Goal: Task Accomplishment & Management: Complete application form

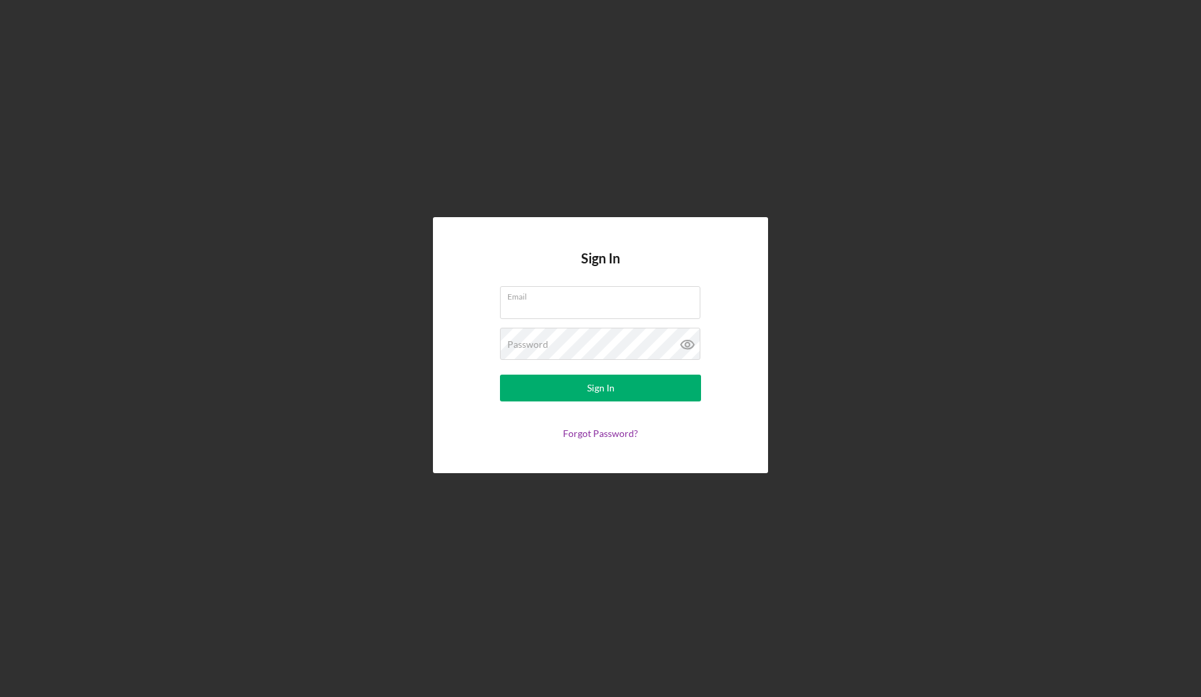
click at [528, 70] on div "Sign In Email Password Sign In Forgot Password?" at bounding box center [601, 345] width 1188 height 691
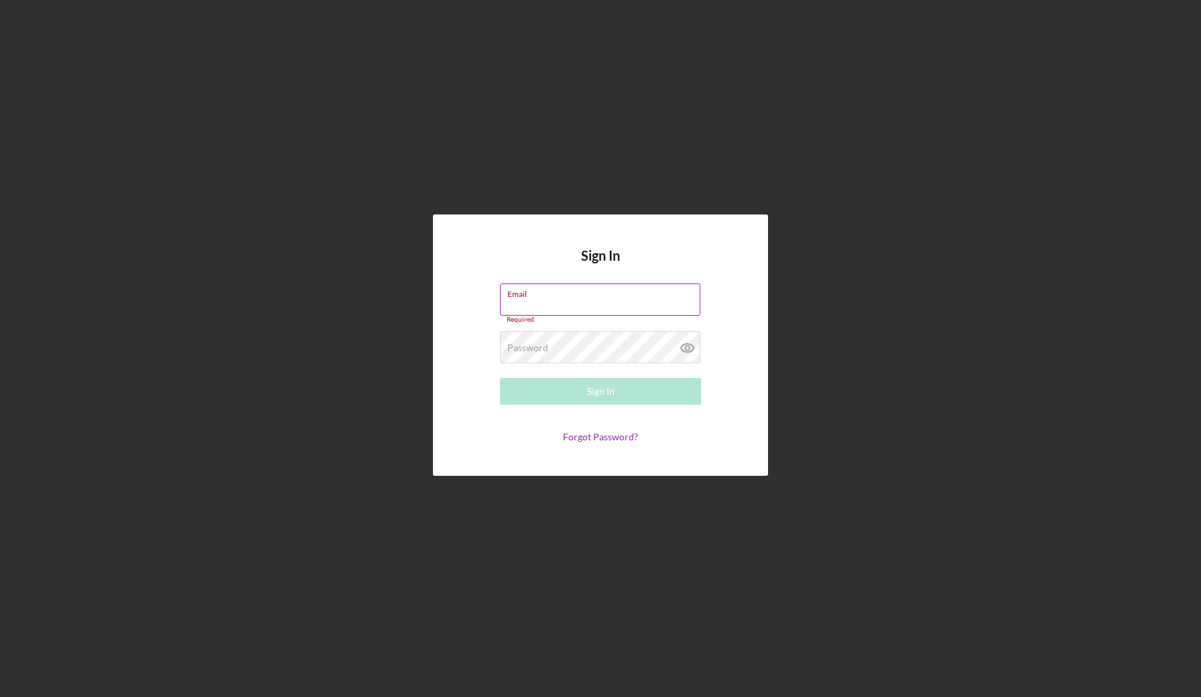
click at [558, 305] on input "Email" at bounding box center [600, 300] width 200 height 32
click at [552, 303] on input "Email" at bounding box center [600, 300] width 200 height 32
type input "[EMAIL_ADDRESS][DOMAIN_NAME]"
click at [601, 388] on button "Sign In" at bounding box center [600, 391] width 201 height 27
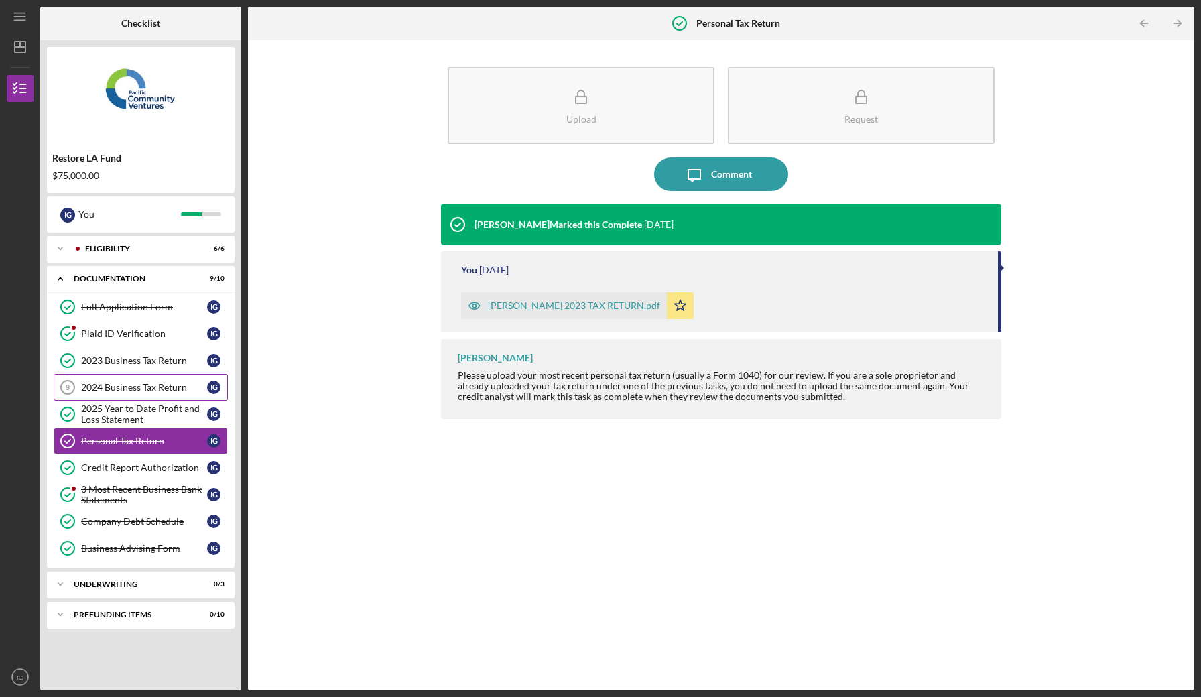
click at [162, 383] on div "2024 Business Tax Return" at bounding box center [144, 387] width 126 height 11
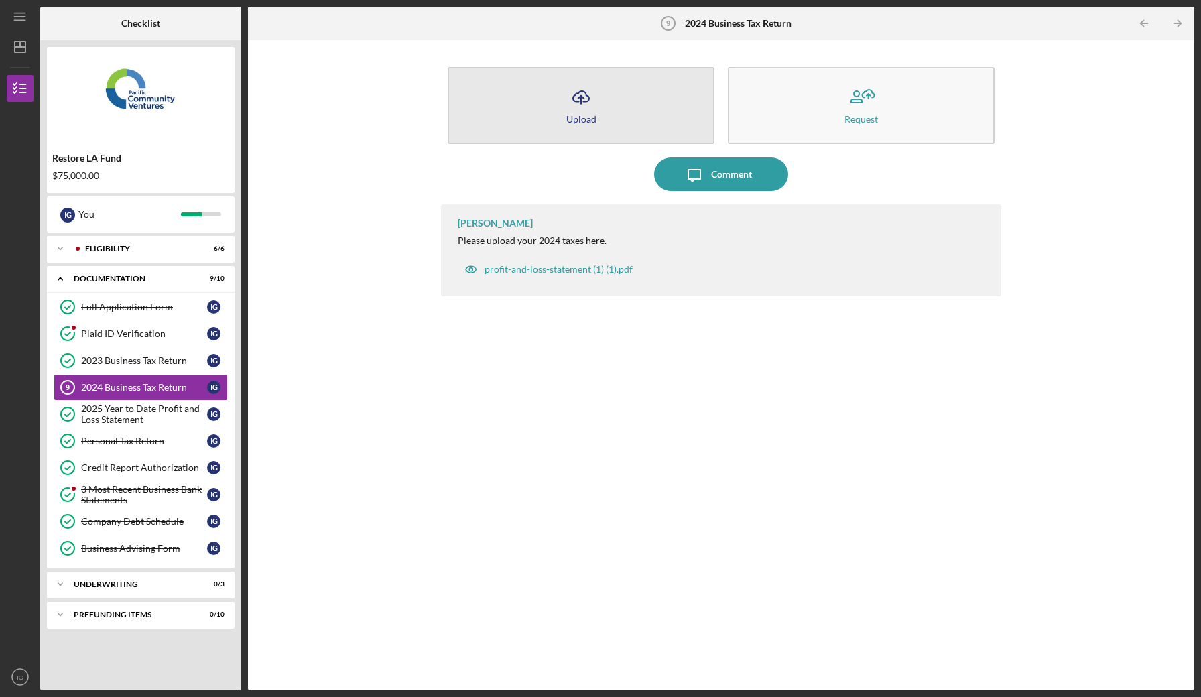
click at [584, 112] on icon "Icon/Upload" at bounding box center [582, 97] width 34 height 34
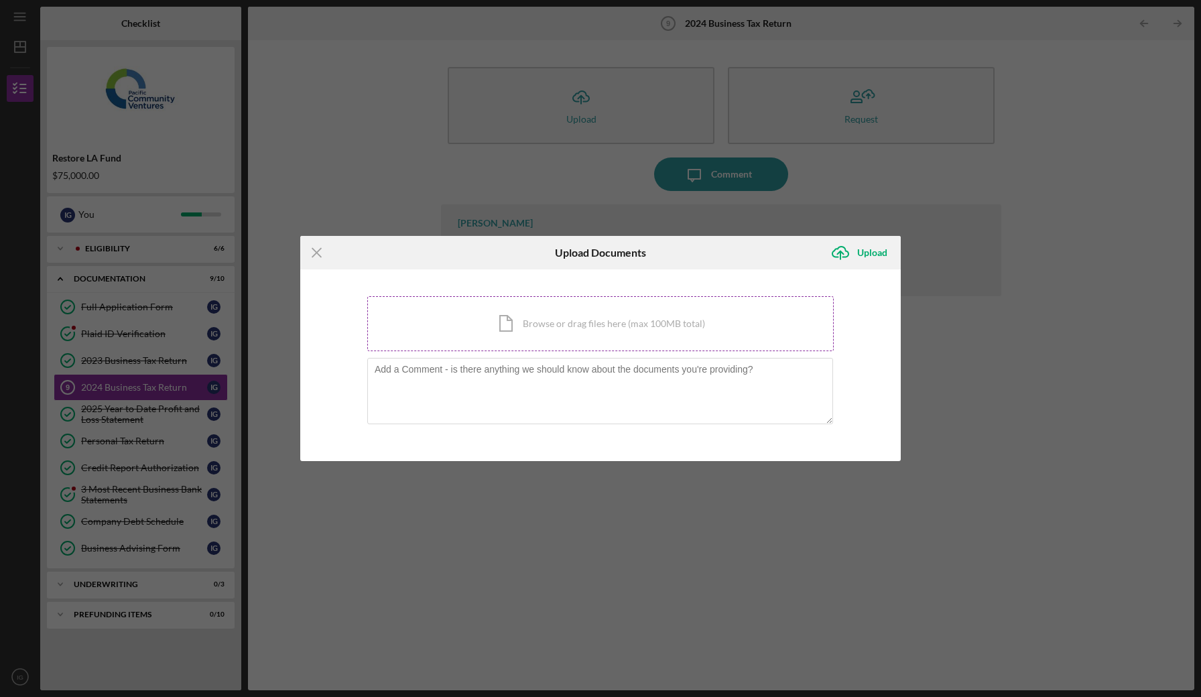
click at [498, 339] on div "Icon/Document Browse or drag files here (max 100MB total) Tap to choose files o…" at bounding box center [600, 323] width 467 height 55
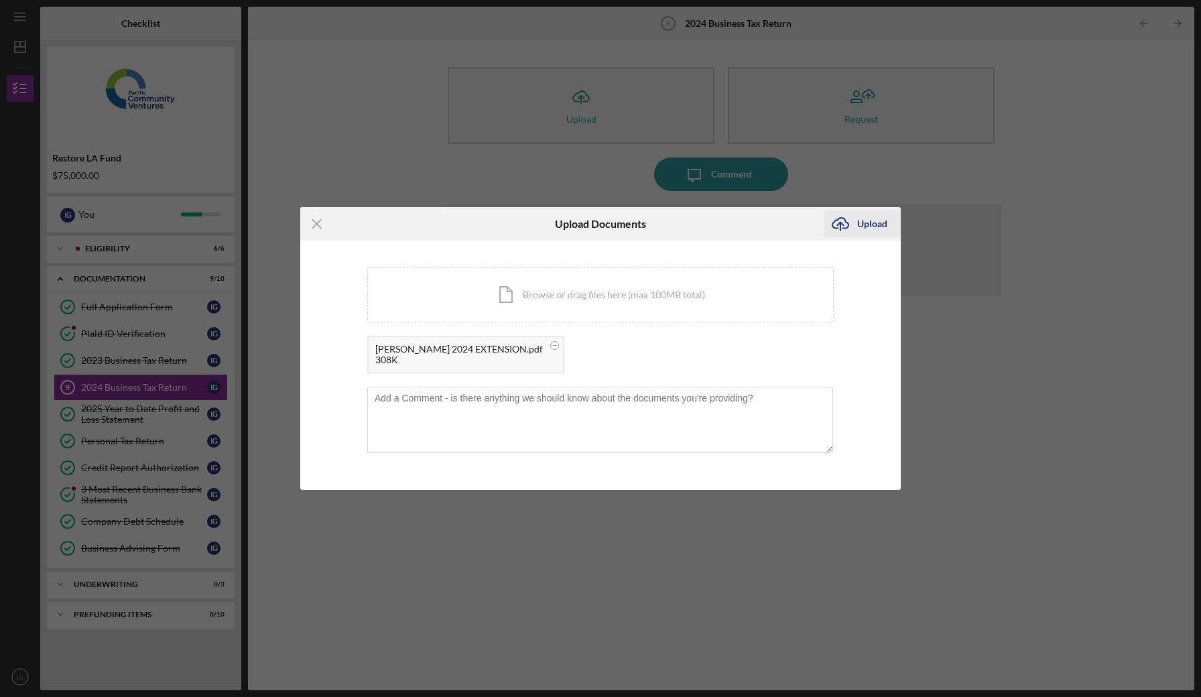
click at [866, 226] on div "Upload" at bounding box center [872, 224] width 30 height 27
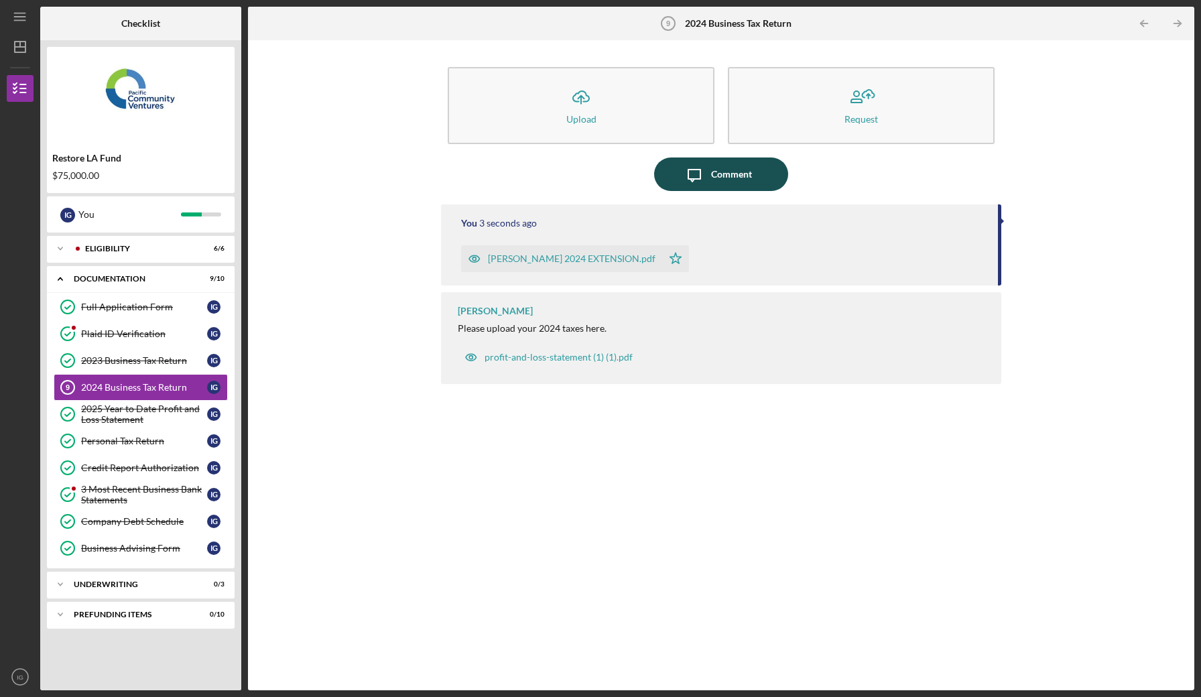
click at [711, 172] on icon "Icon/Message" at bounding box center [695, 175] width 34 height 34
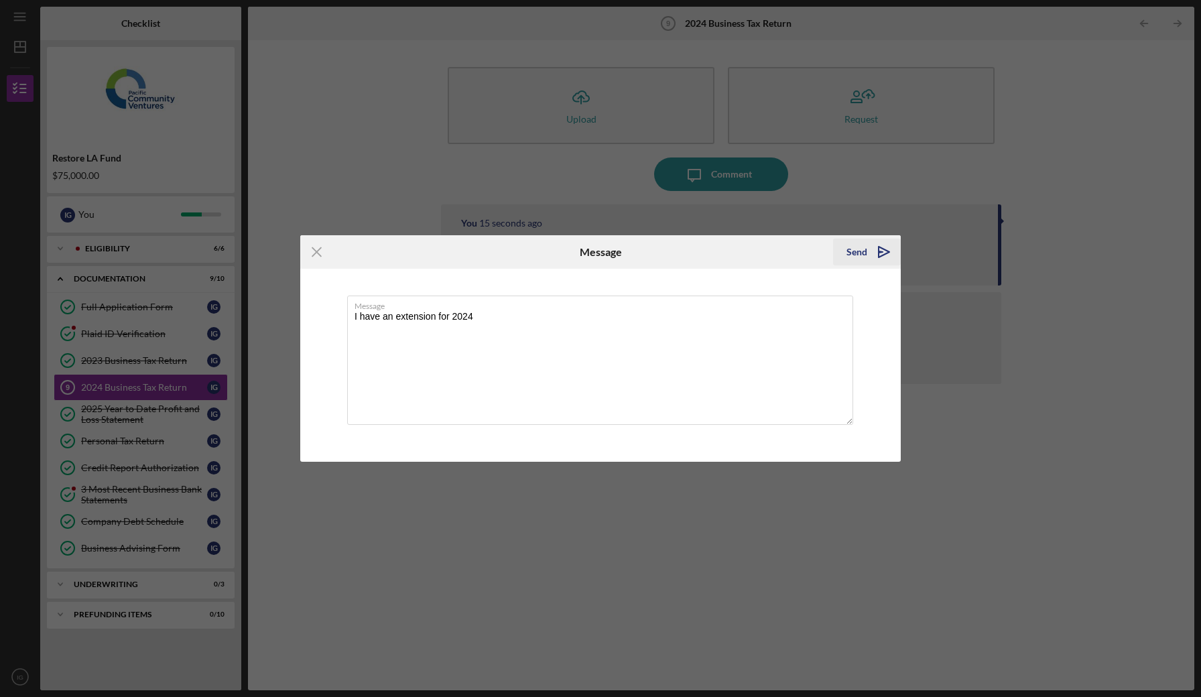
type textarea "I have an extension for 2024"
click at [870, 251] on icon "Icon/icon-invite-send" at bounding box center [885, 252] width 34 height 34
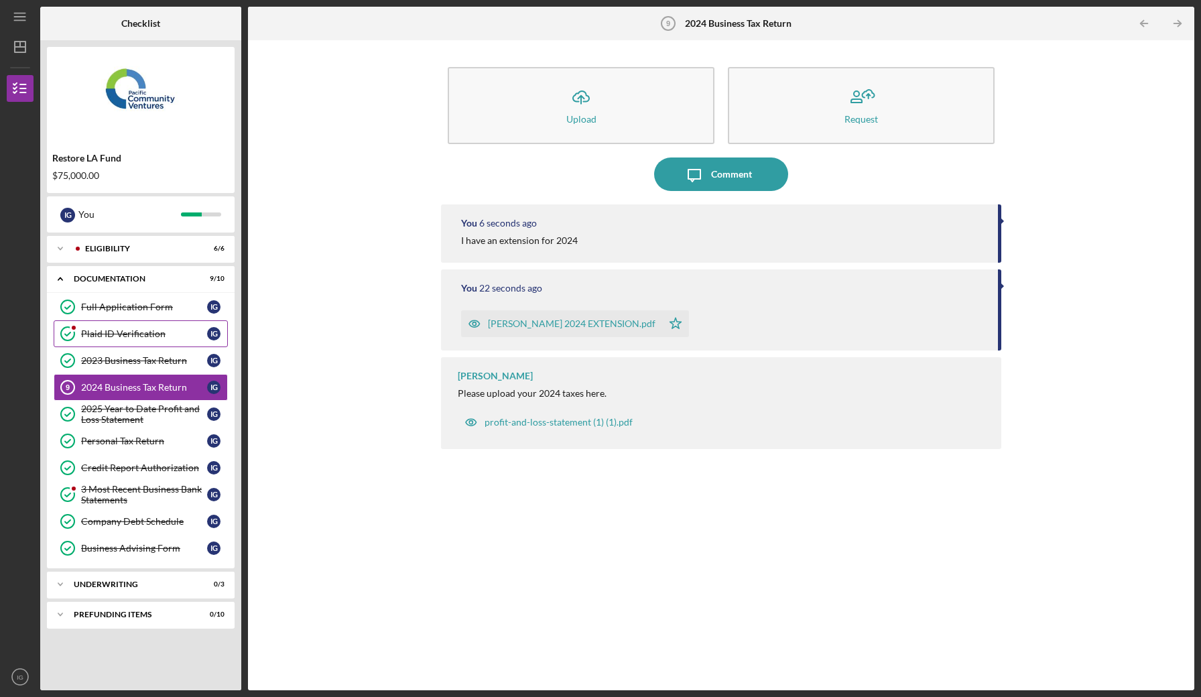
click at [158, 333] on div "Plaid ID Verification" at bounding box center [144, 334] width 126 height 11
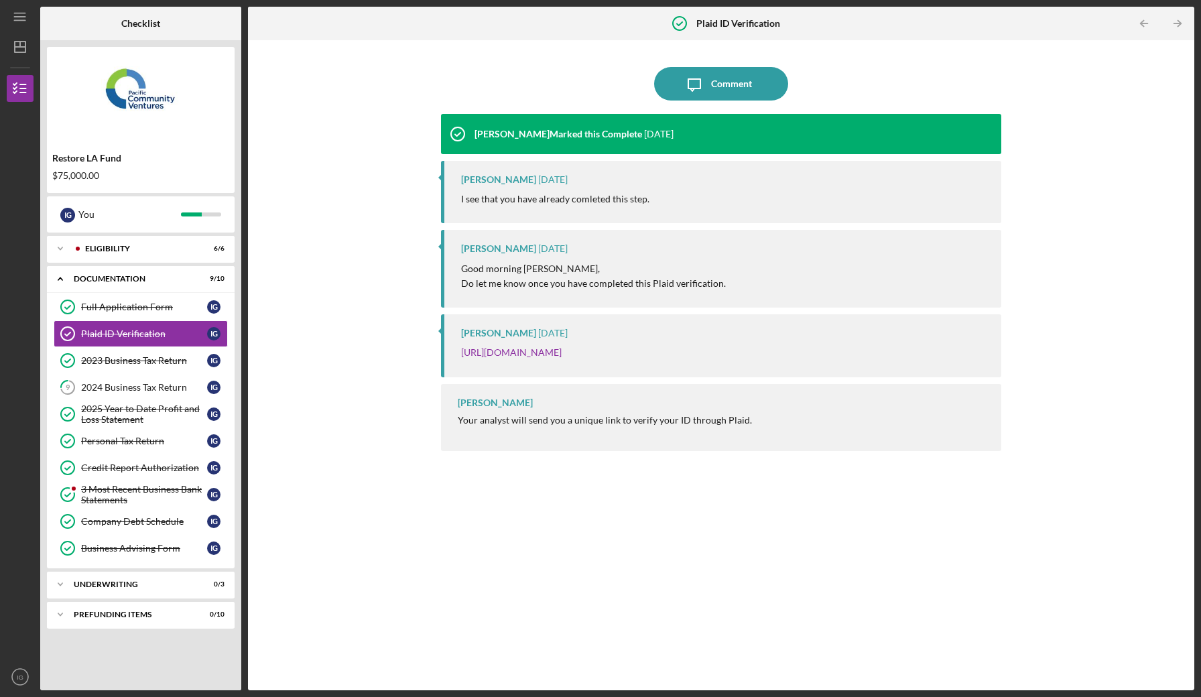
click at [311, 218] on div "Icon/Message Comment [PERSON_NAME] Marked this Complete [DATE] [PERSON_NAME] [D…" at bounding box center [721, 365] width 933 height 637
